Goal: Information Seeking & Learning: Understand process/instructions

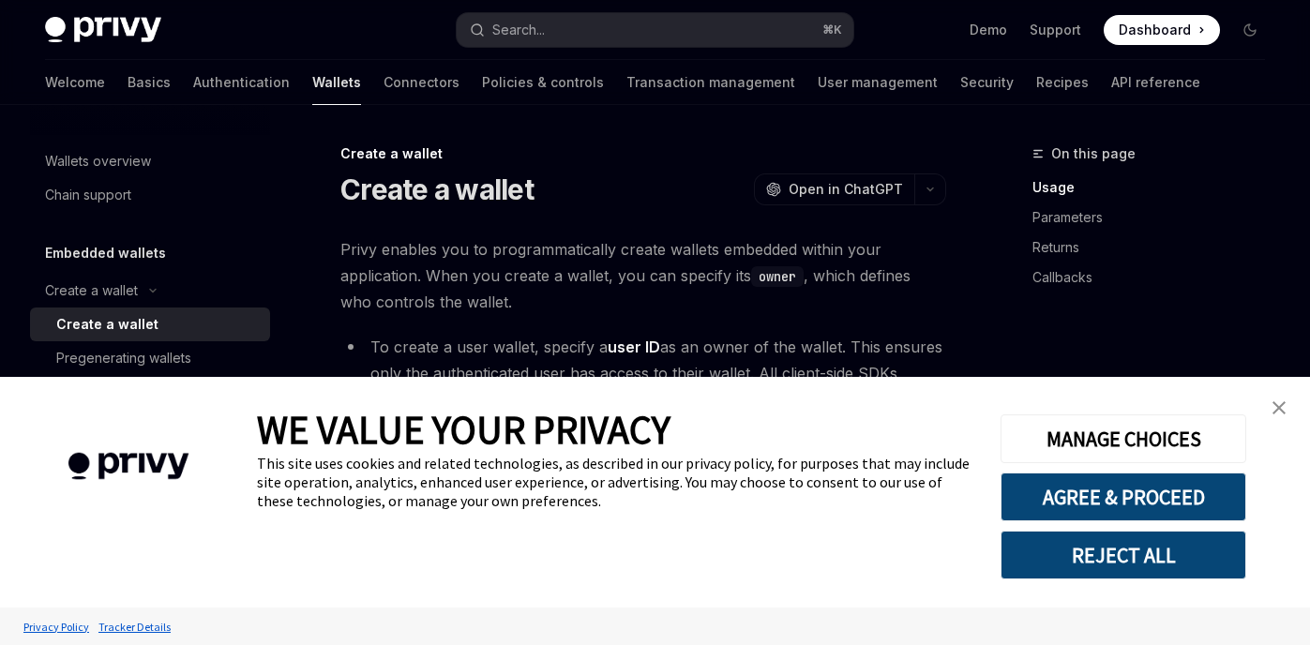
type textarea "*"
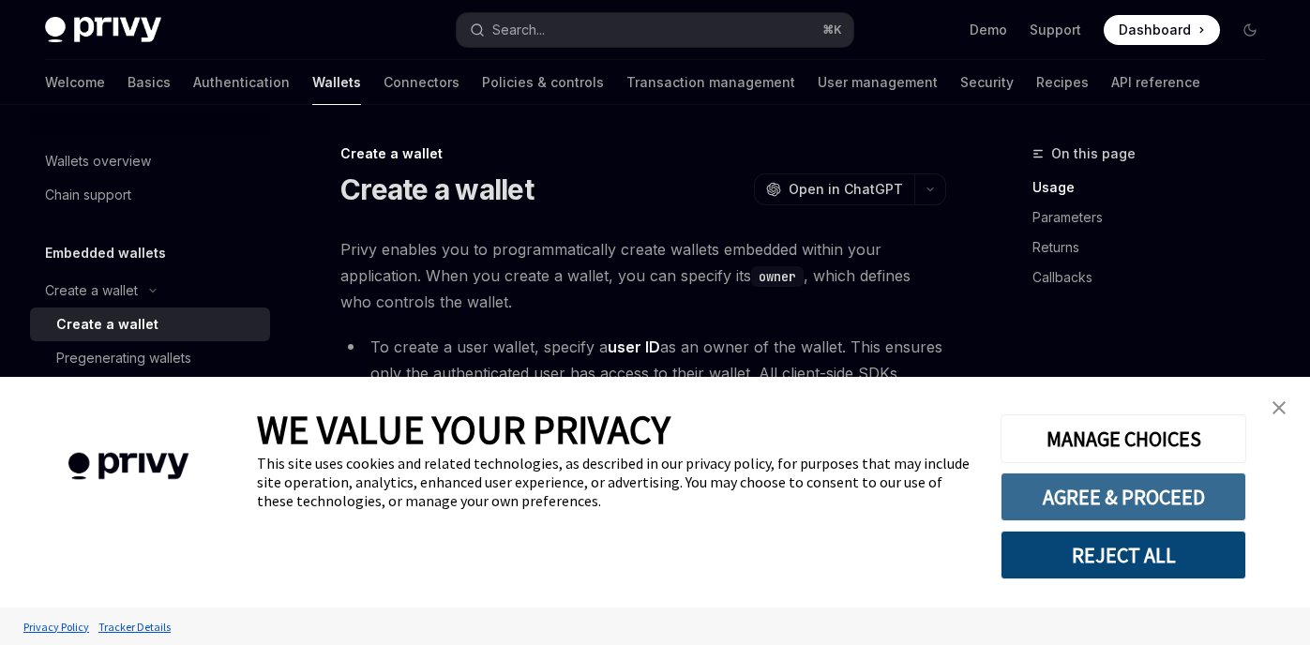
click at [1100, 484] on button "AGREE & PROCEED" at bounding box center [1123, 496] width 246 height 49
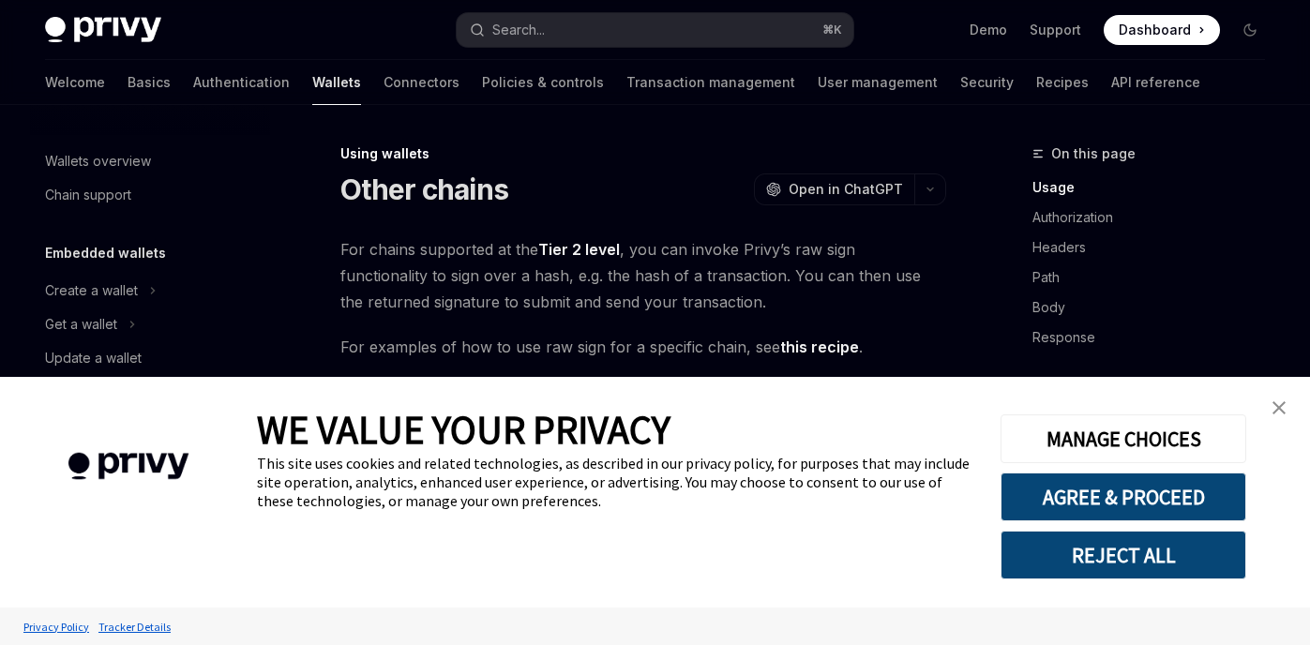
type textarea "*"
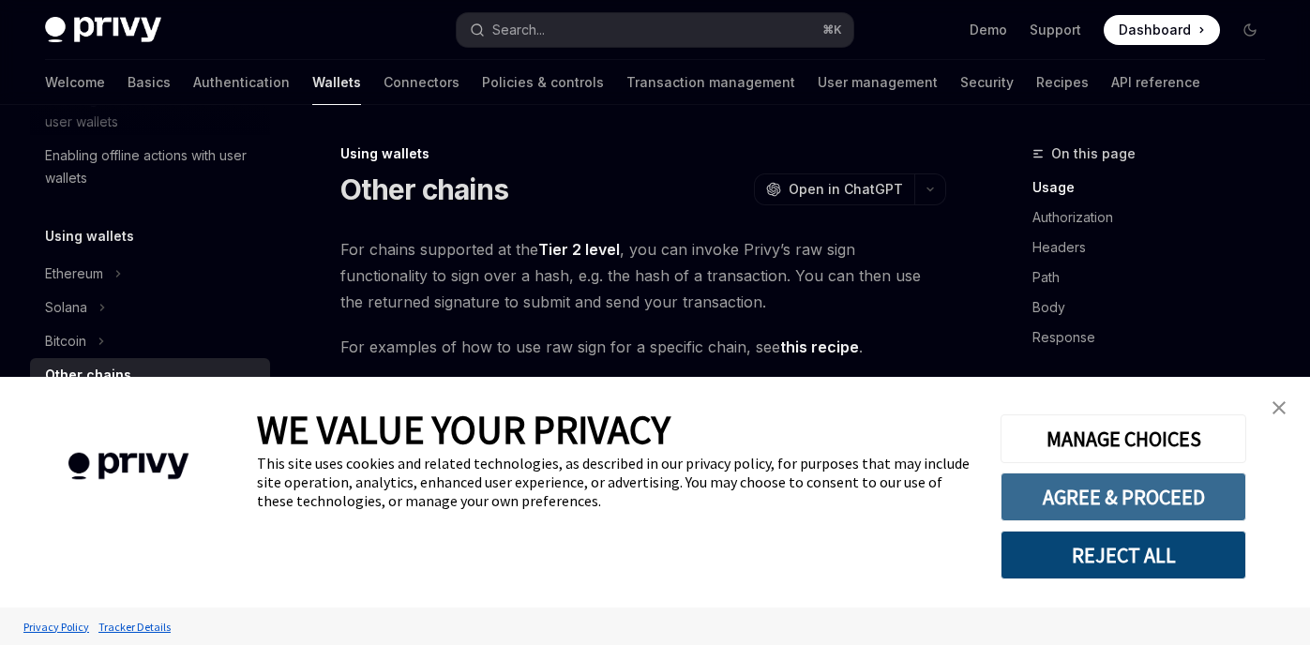
click at [1074, 494] on button "AGREE & PROCEED" at bounding box center [1123, 496] width 246 height 49
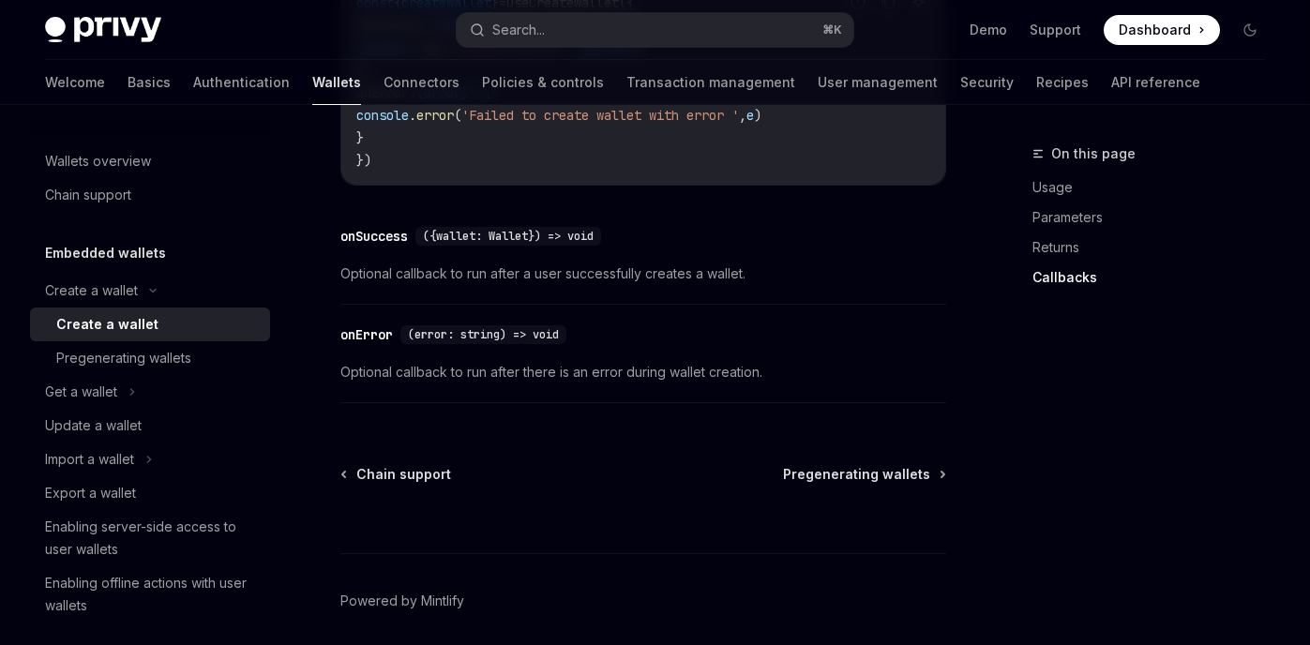
scroll to position [1715, 0]
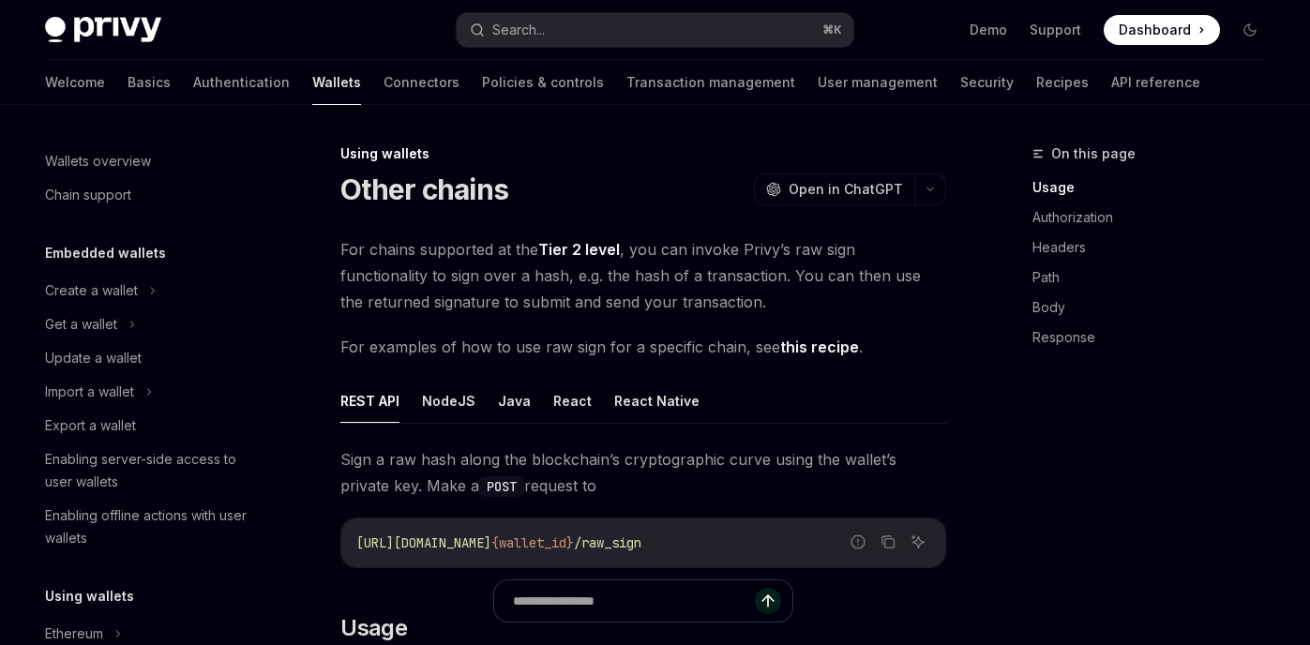
scroll to position [360, 0]
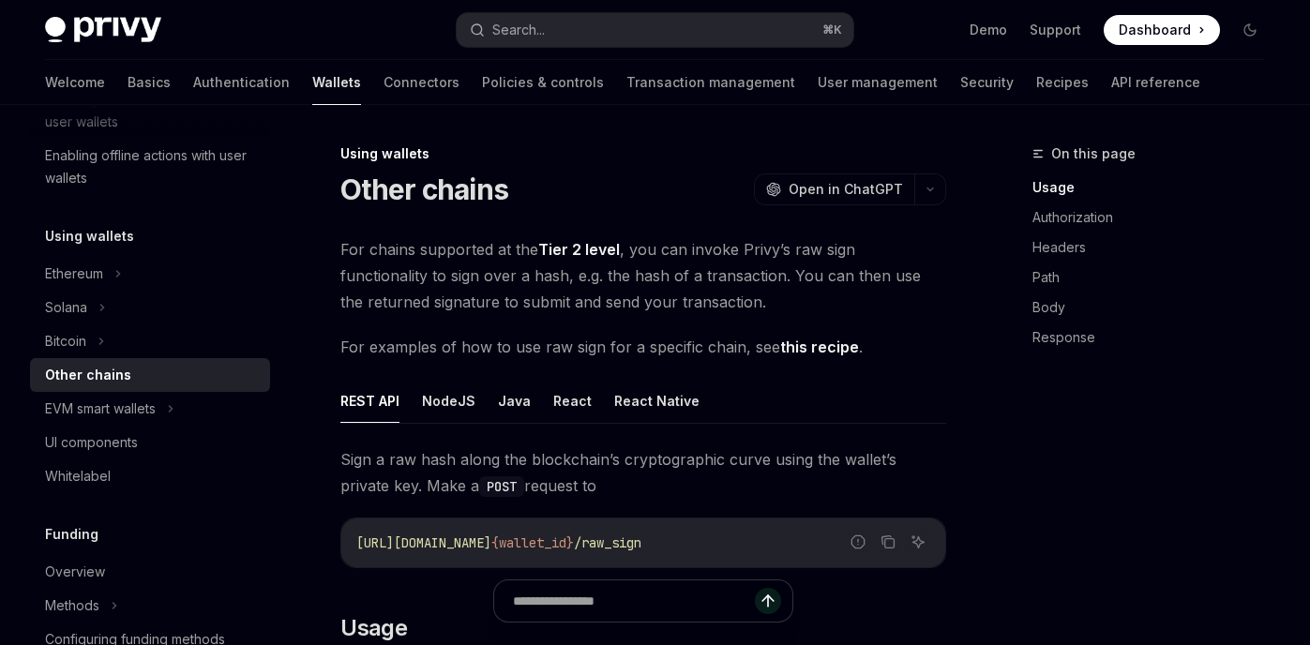
click at [446, 350] on span "For examples of how to use raw sign for a specific chain, see this recipe ." at bounding box center [643, 347] width 606 height 26
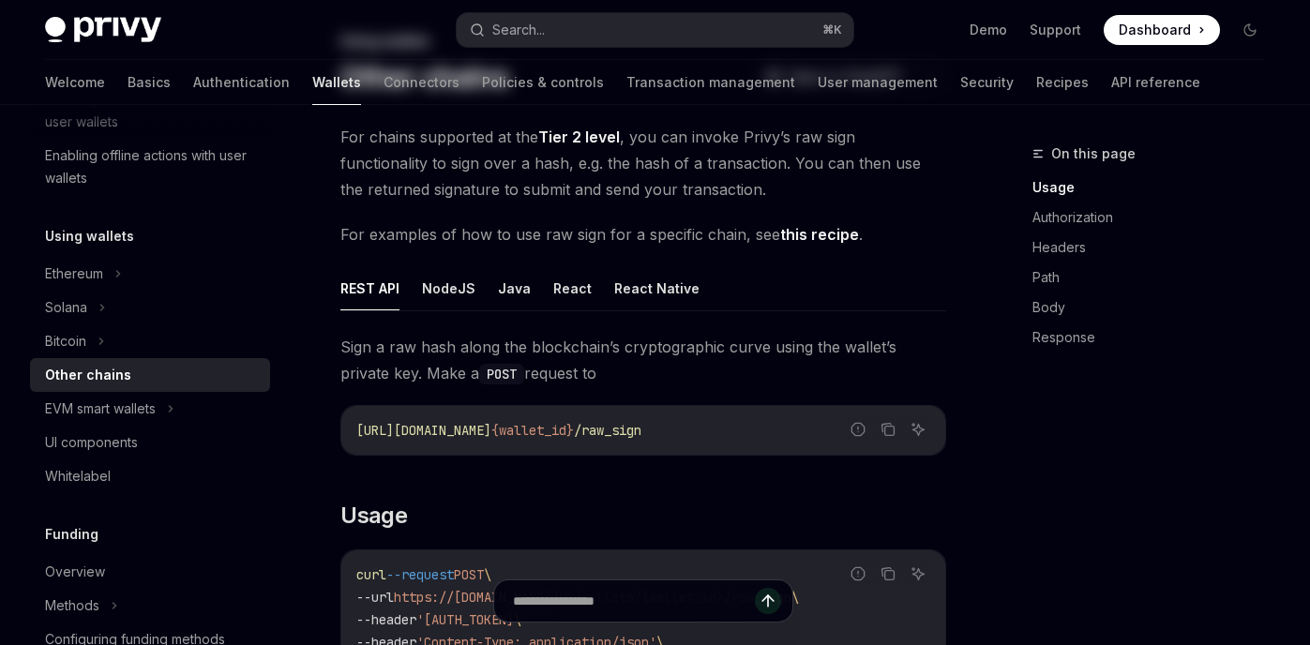
scroll to position [0, 0]
